Goal: Navigation & Orientation: Find specific page/section

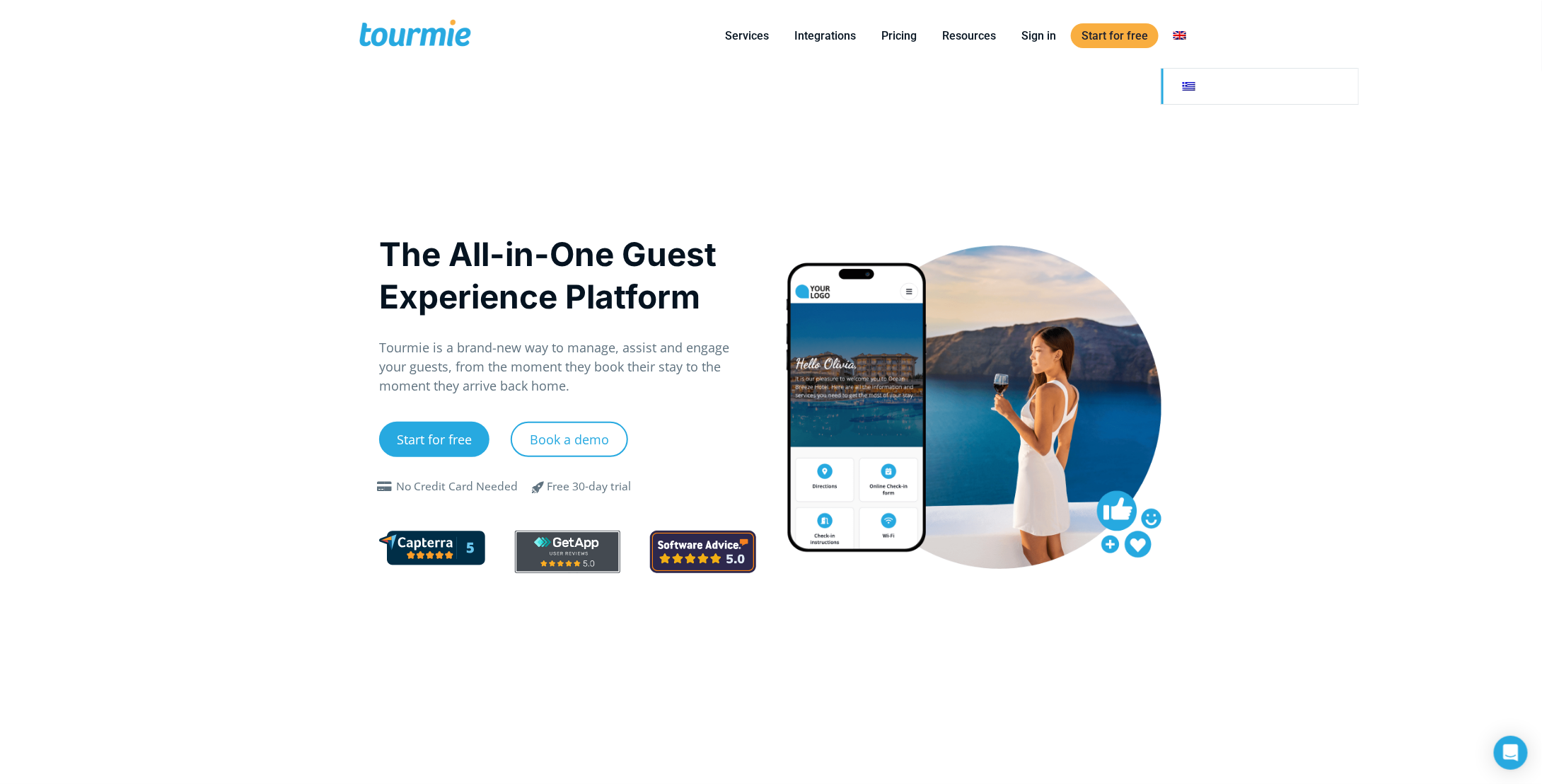
click at [1196, 81] on link "Switch to" at bounding box center [1260, 85] width 197 height 35
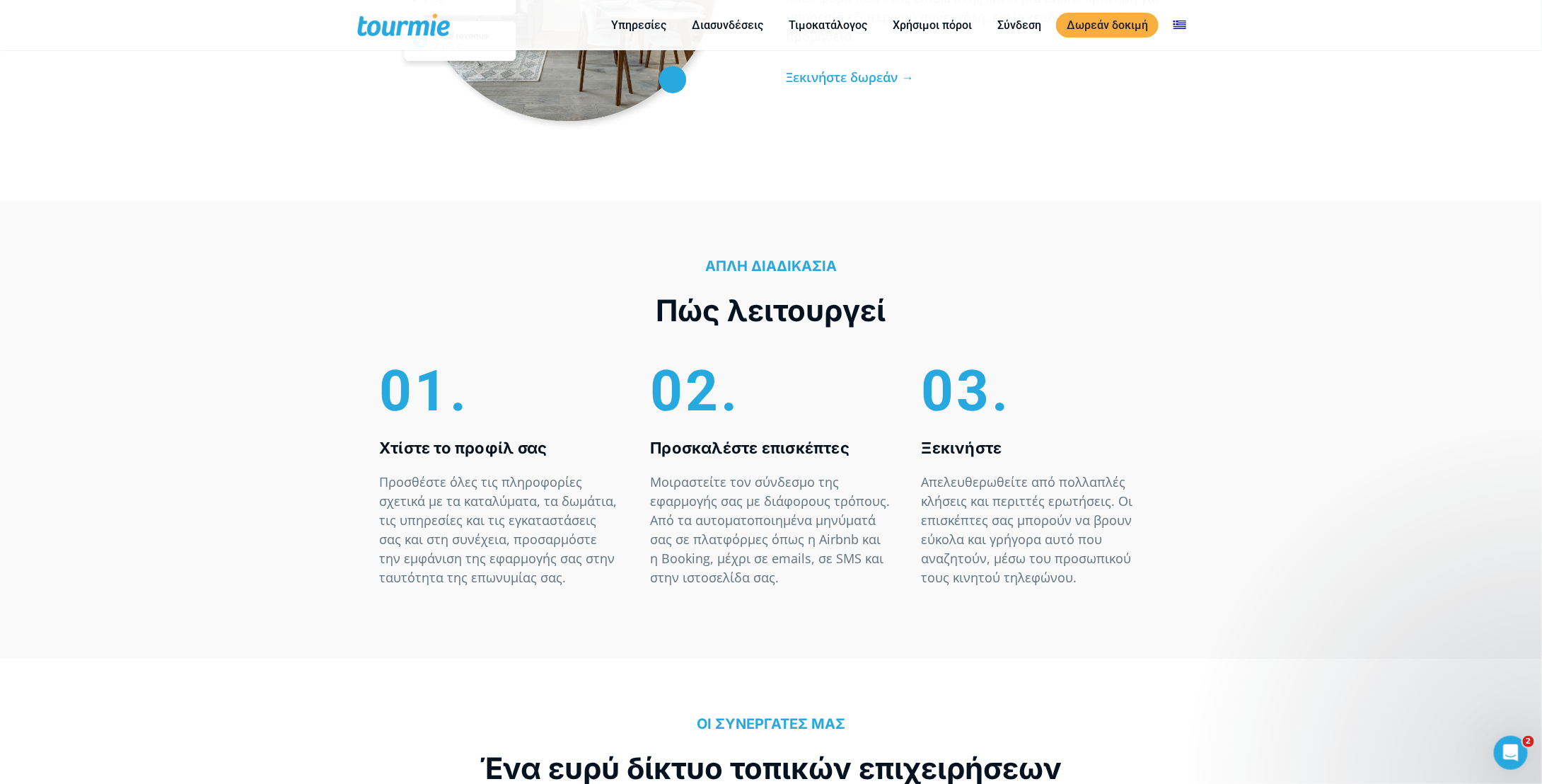
scroll to position [4194, 0]
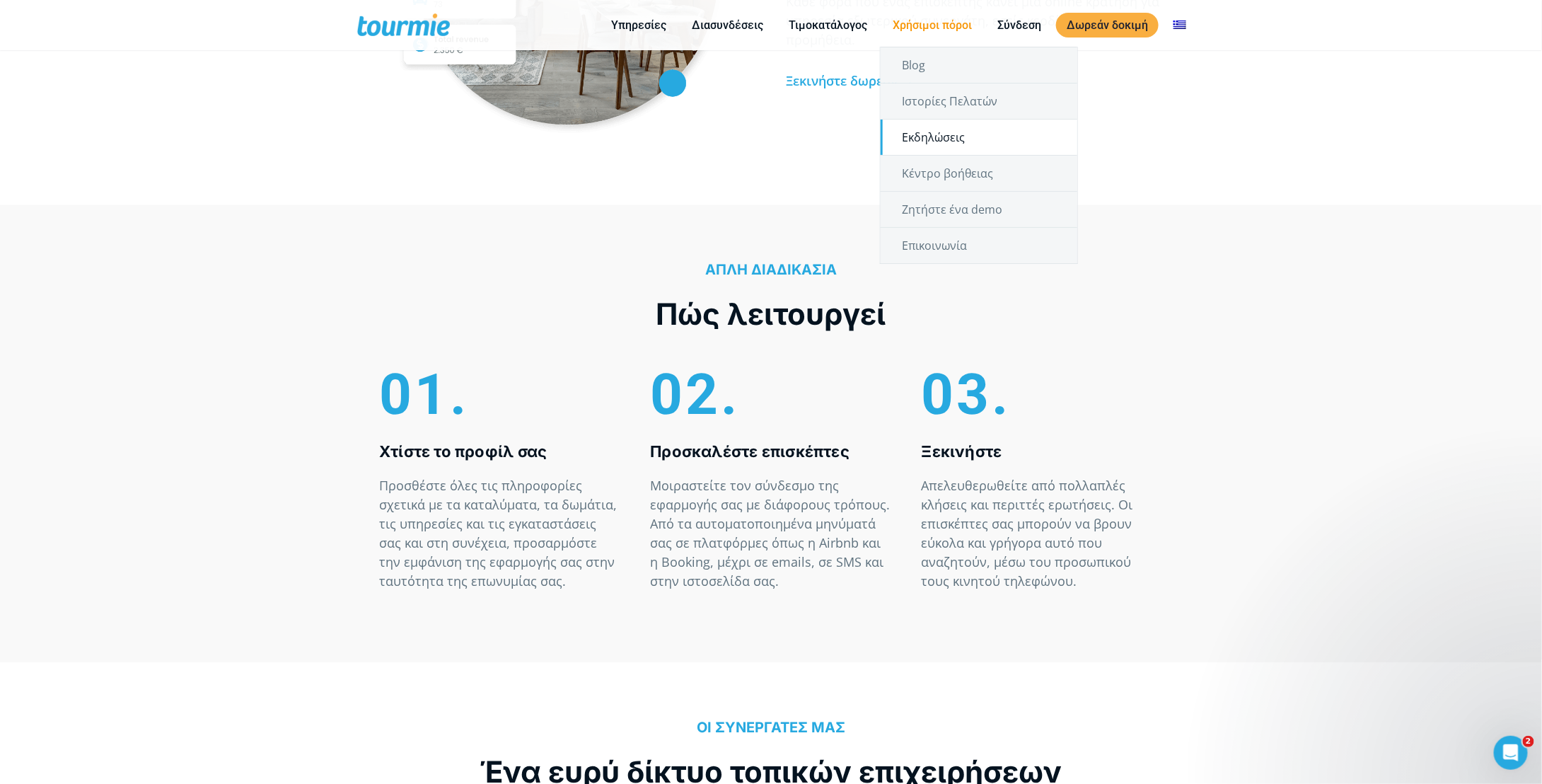
click at [968, 129] on link "Εκδηλώσεις" at bounding box center [979, 137] width 197 height 35
